Goal: Find specific page/section: Find specific page/section

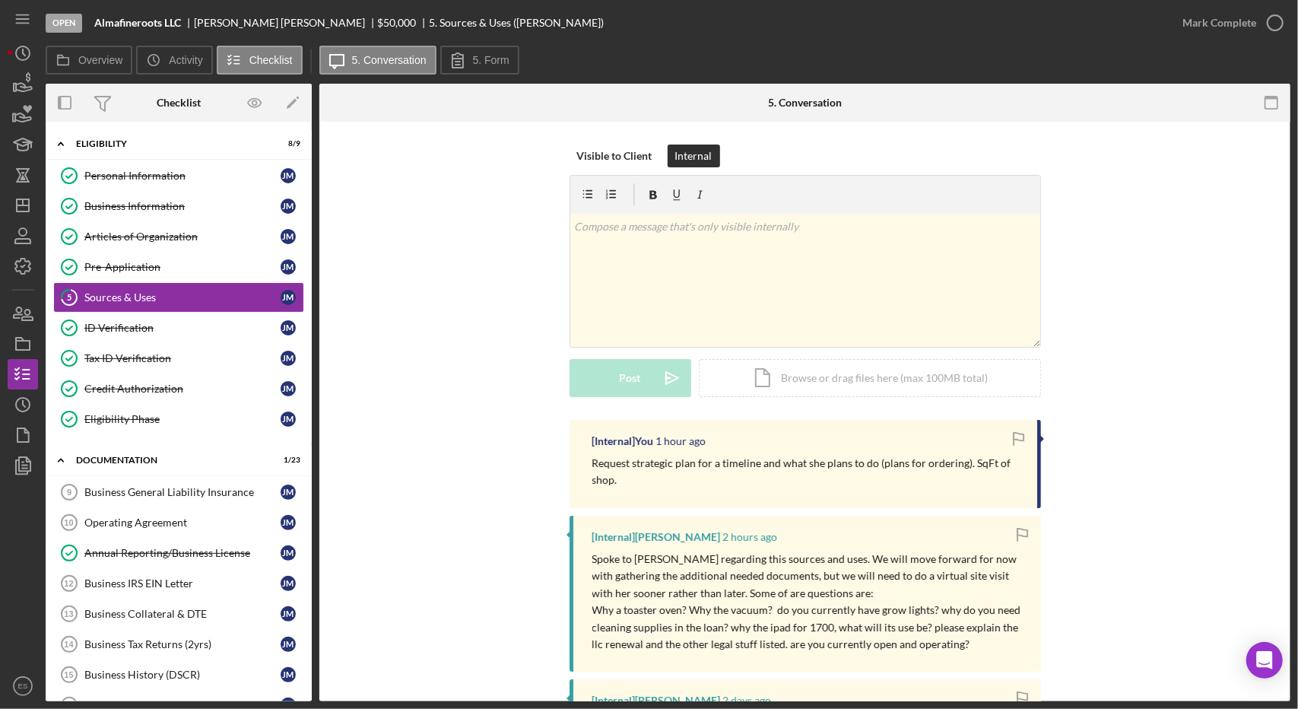
scroll to position [223, 0]
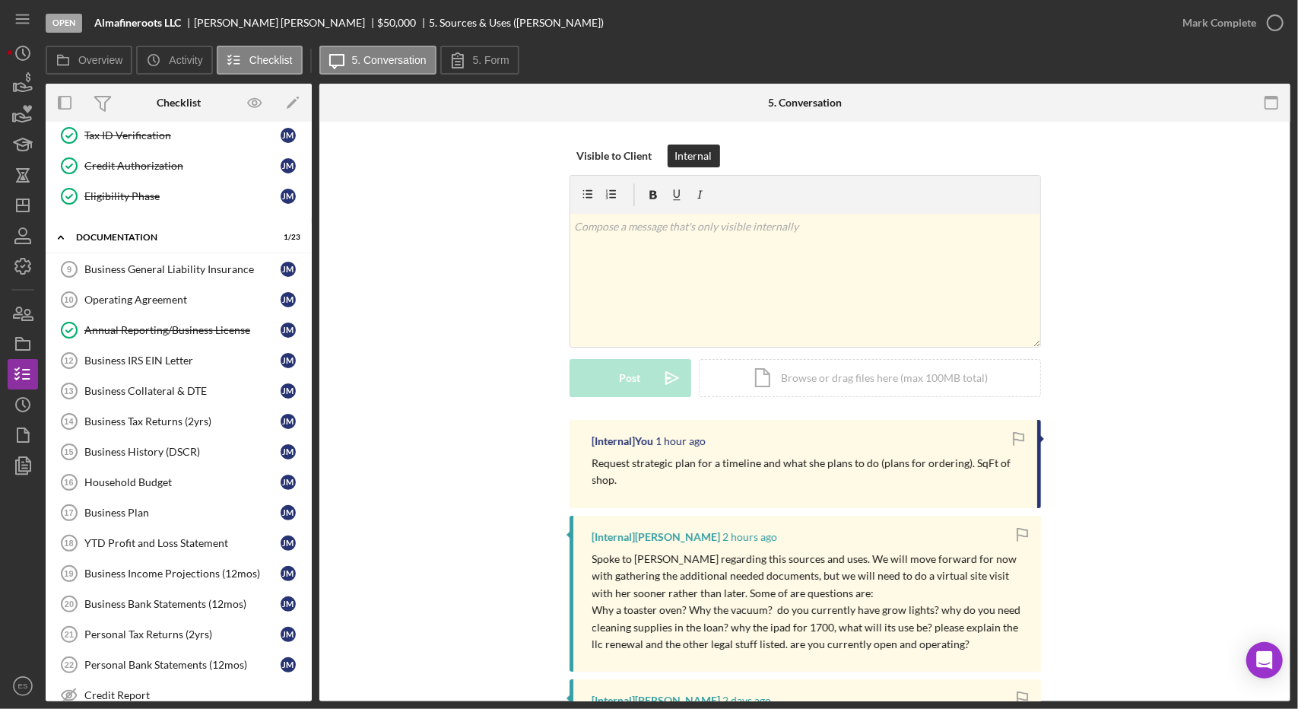
click at [11, 560] on div at bounding box center [23, 575] width 30 height 190
click at [20, 195] on icon "Icon/Dashboard" at bounding box center [23, 205] width 38 height 38
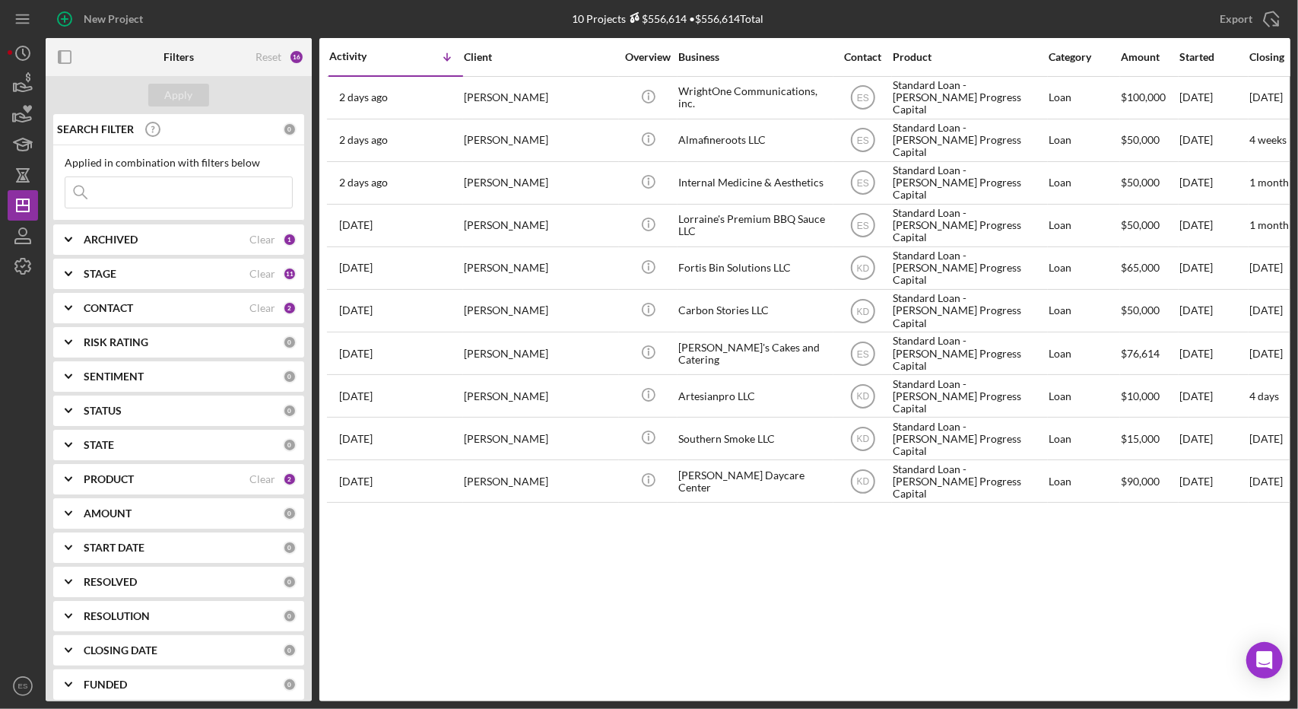
click at [564, 623] on div "Activity Icon/Table Sort Arrow Client Overview Business Contact Product Categor…" at bounding box center [804, 369] width 971 height 663
click at [696, 574] on div "Activity Icon/Table Sort Arrow Client Overview Business Contact Product Categor…" at bounding box center [804, 369] width 971 height 663
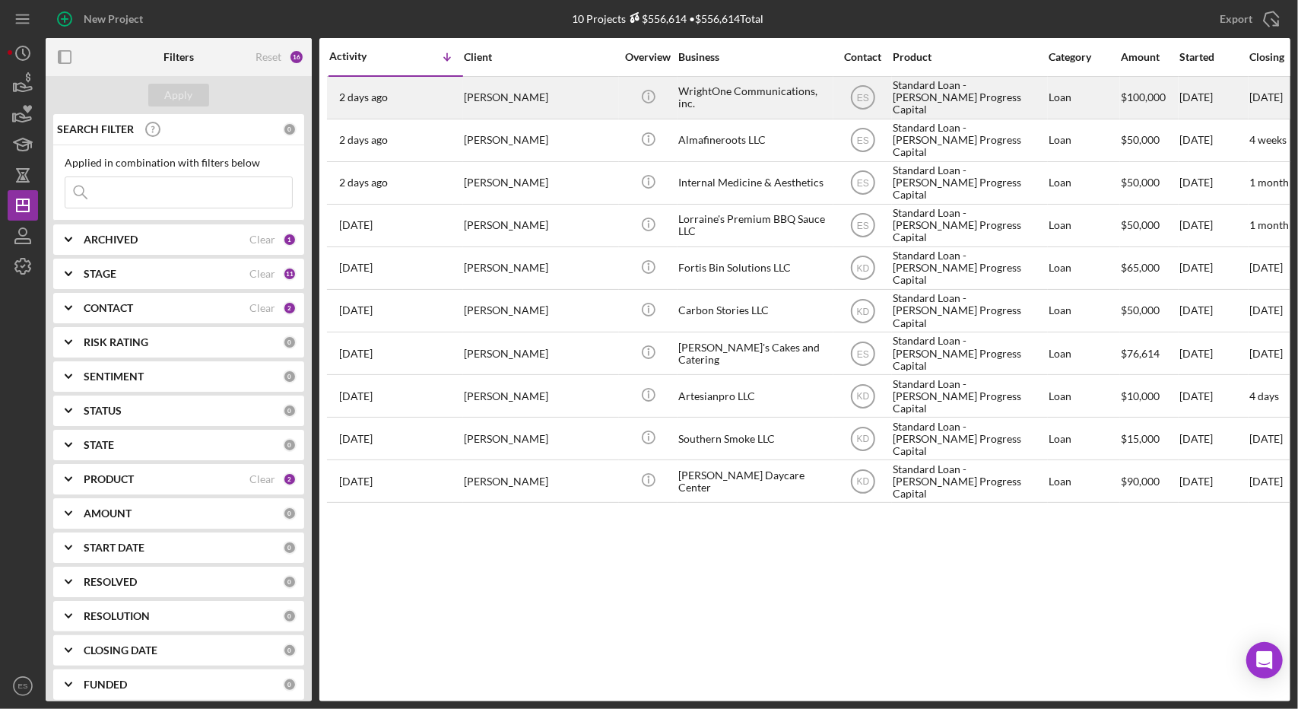
click at [779, 103] on div "WrightOne Communications, inc." at bounding box center [754, 98] width 152 height 40
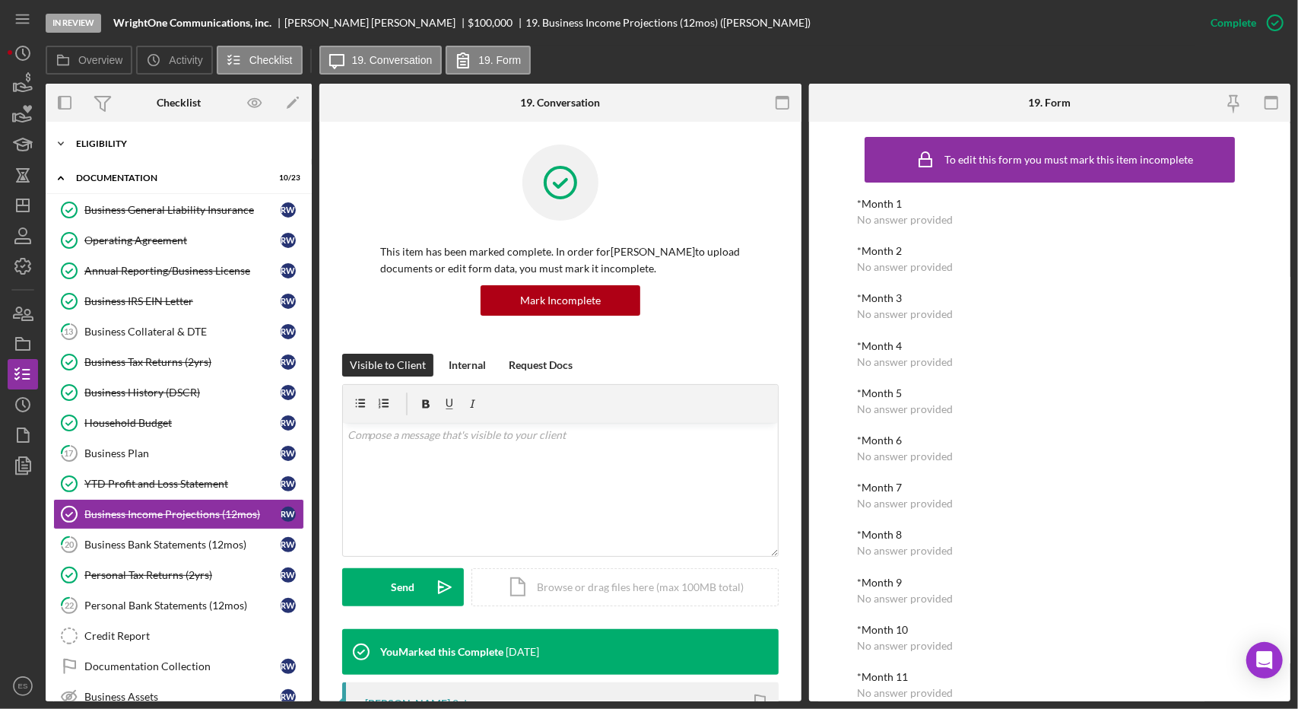
click at [135, 144] on div "Eligibility" at bounding box center [184, 143] width 217 height 9
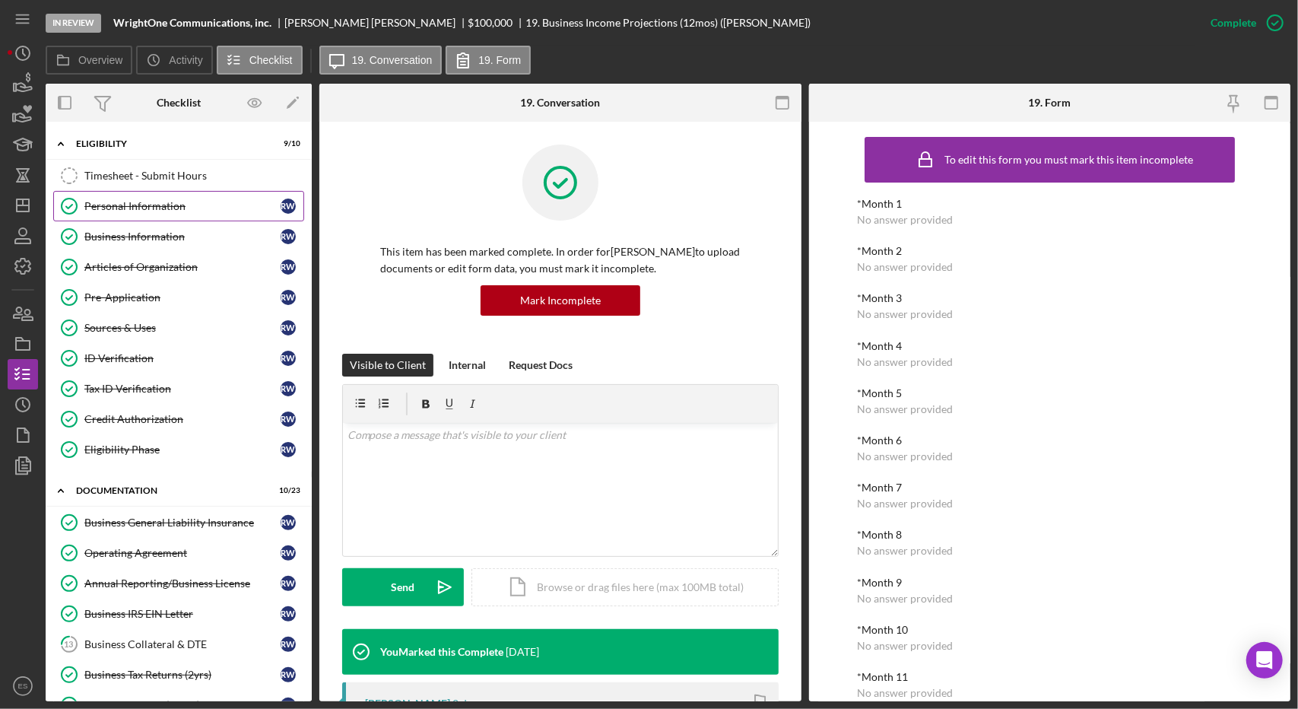
click at [147, 207] on div "Personal Information" at bounding box center [182, 206] width 196 height 12
